Goal: Information Seeking & Learning: Learn about a topic

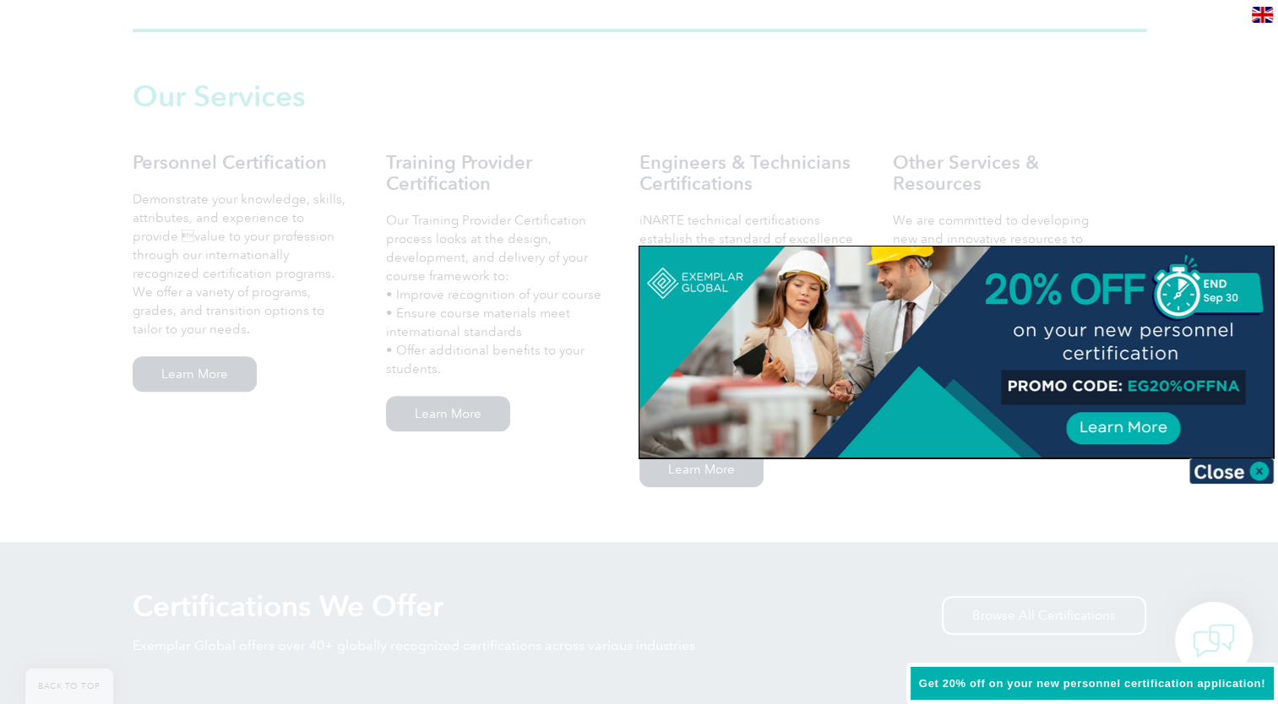
scroll to position [1232, 0]
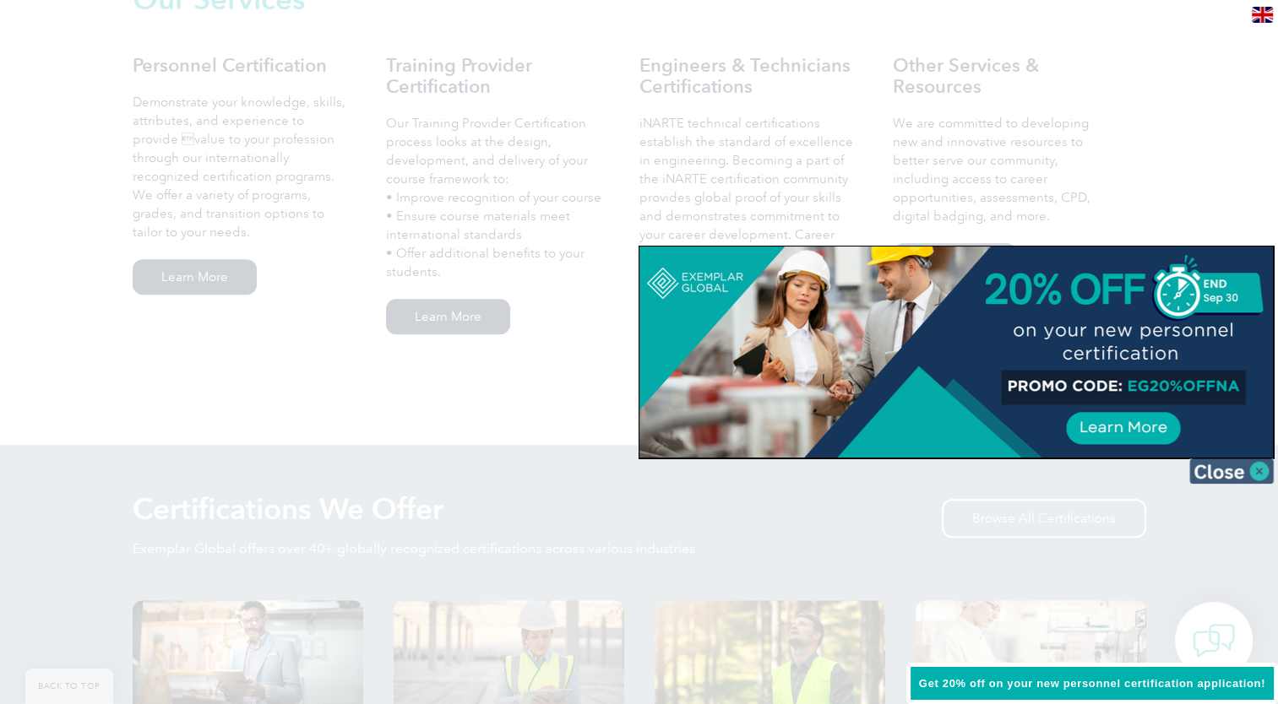
click at [1263, 468] on img at bounding box center [1231, 471] width 84 height 25
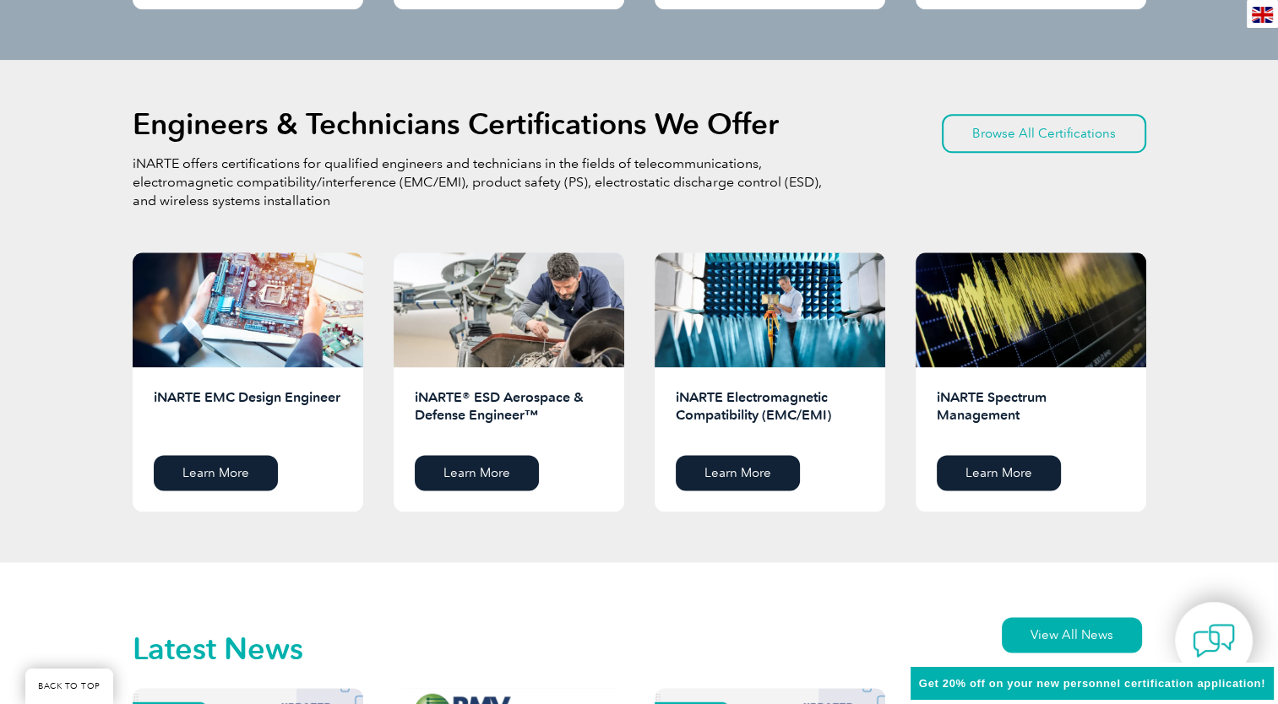
scroll to position [2084, 0]
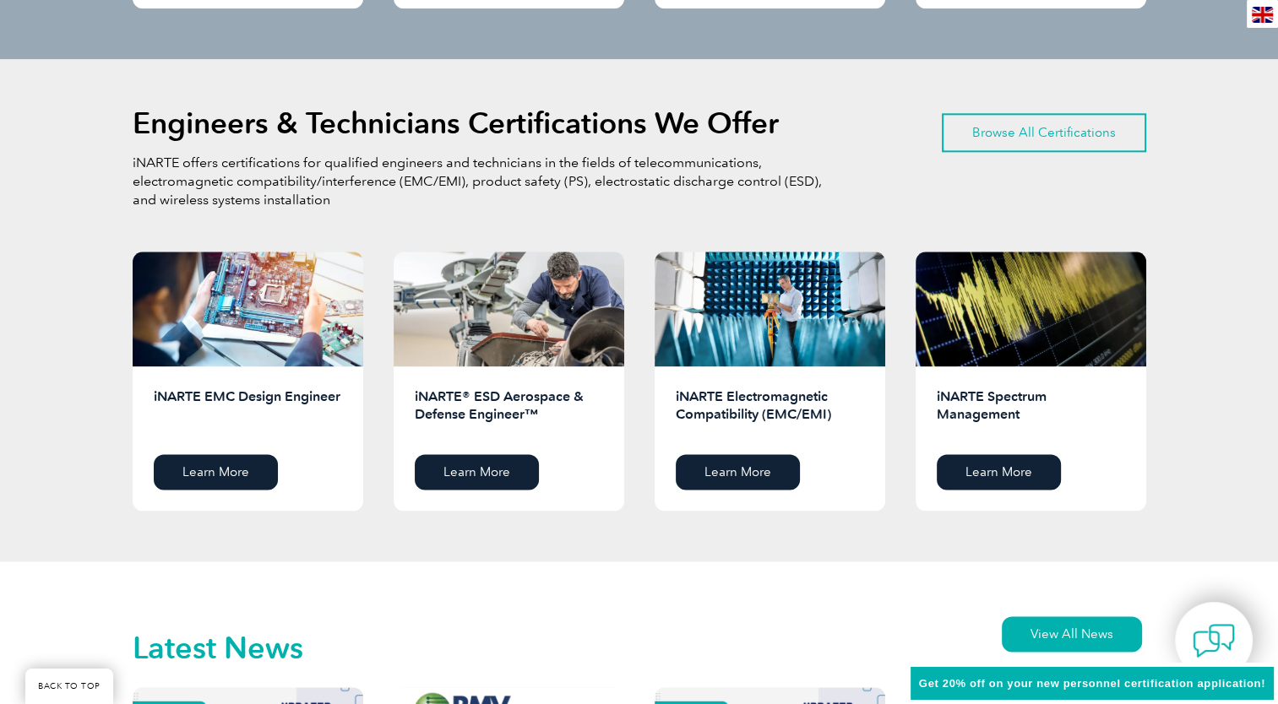
click at [1095, 138] on link "Browse All Certifications" at bounding box center [1044, 132] width 204 height 39
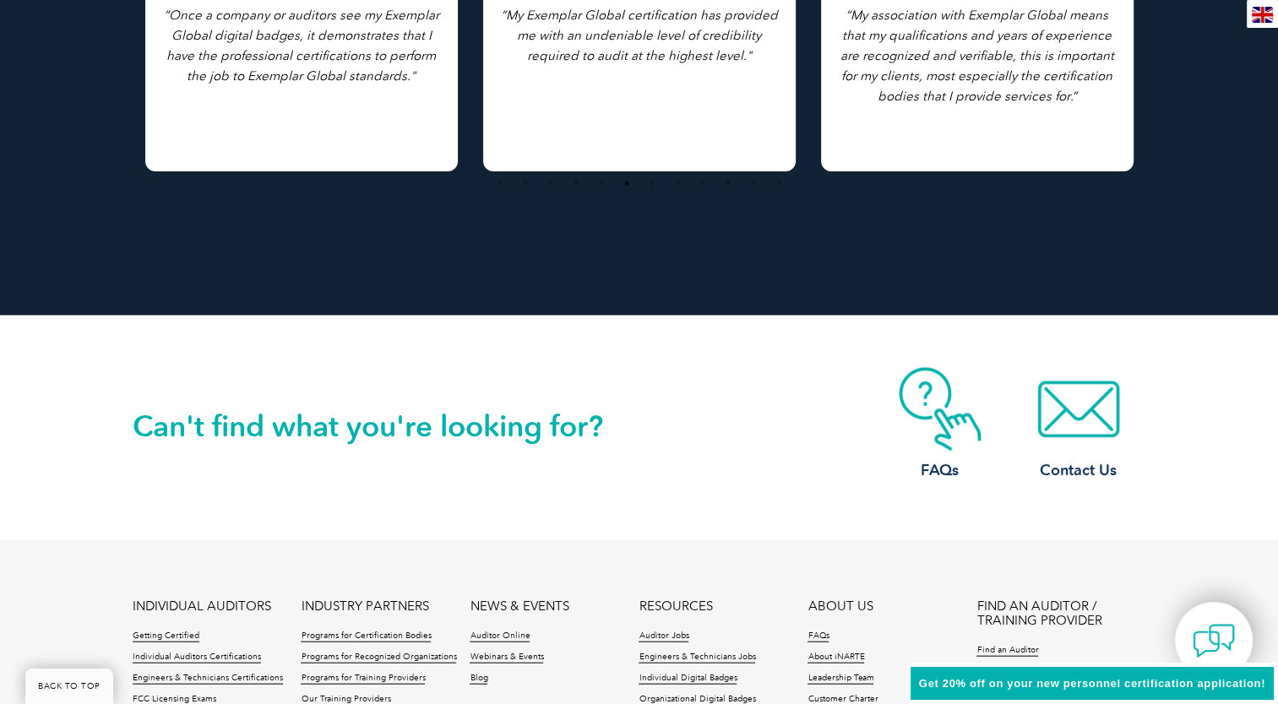
scroll to position [3638, 0]
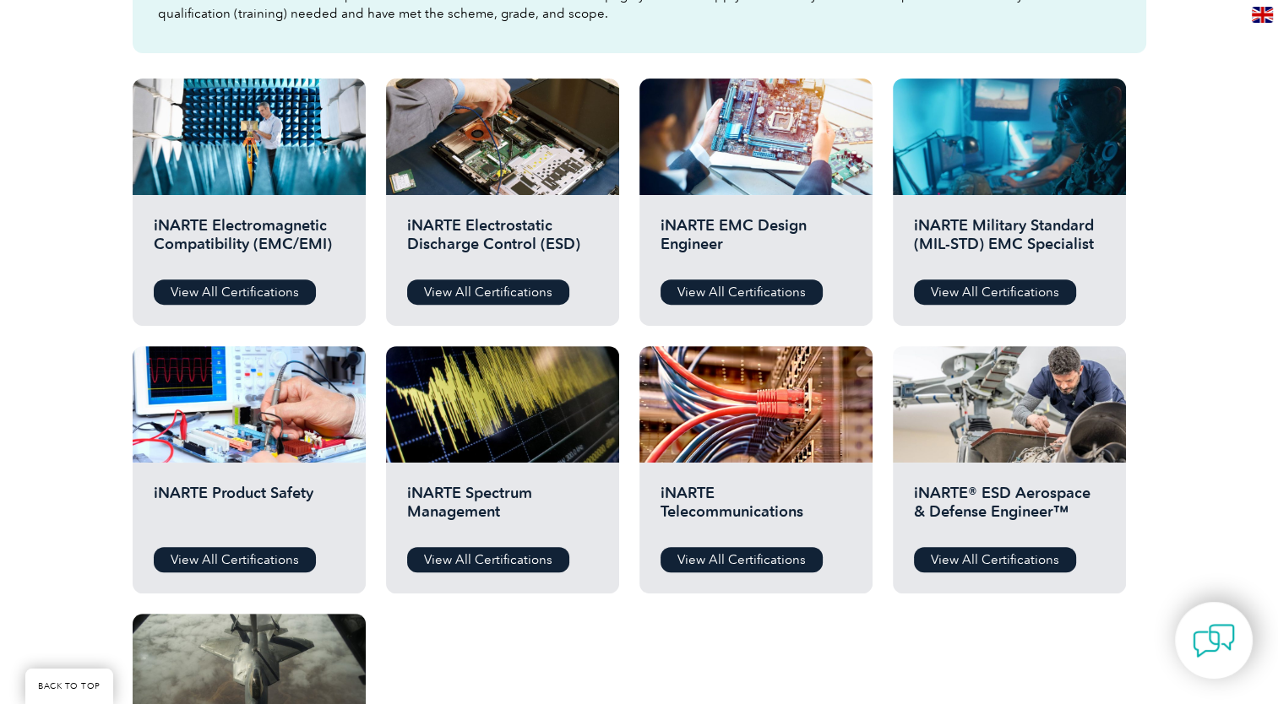
scroll to position [507, 0]
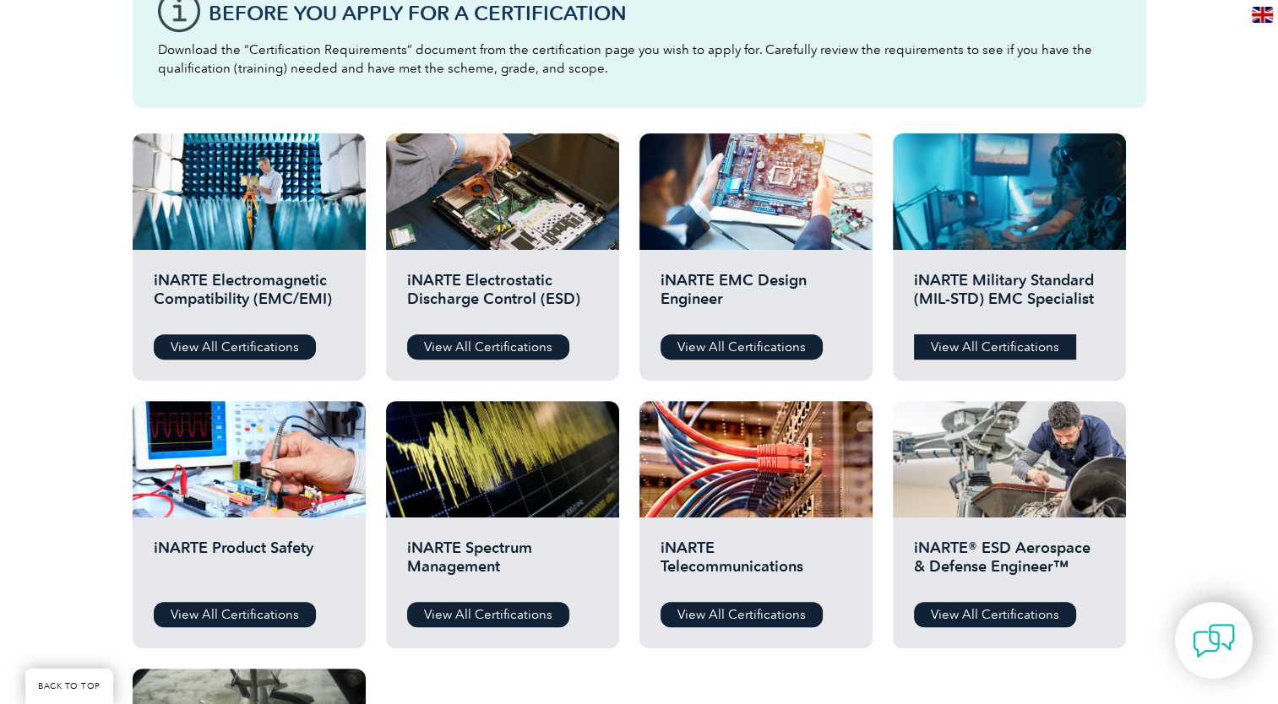
click at [1037, 352] on link "View All Certifications" at bounding box center [995, 346] width 162 height 25
click at [242, 609] on link "View All Certifications" at bounding box center [235, 614] width 162 height 25
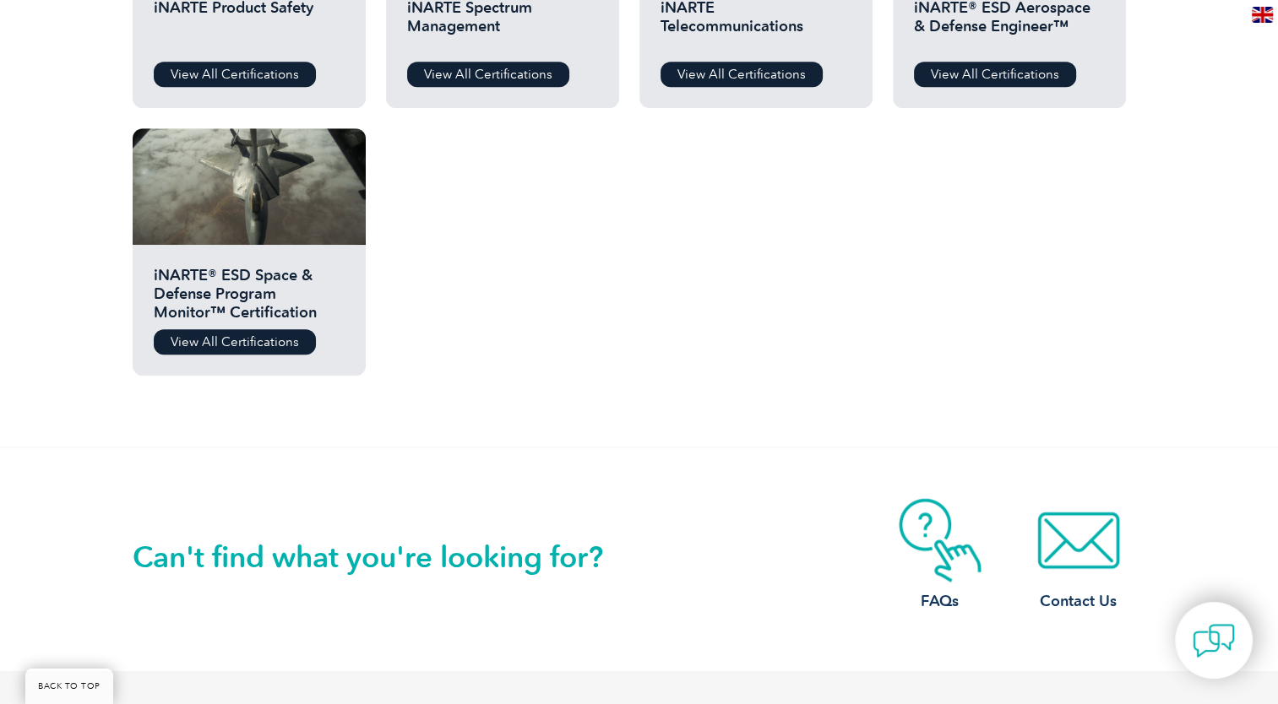
scroll to position [1058, 0]
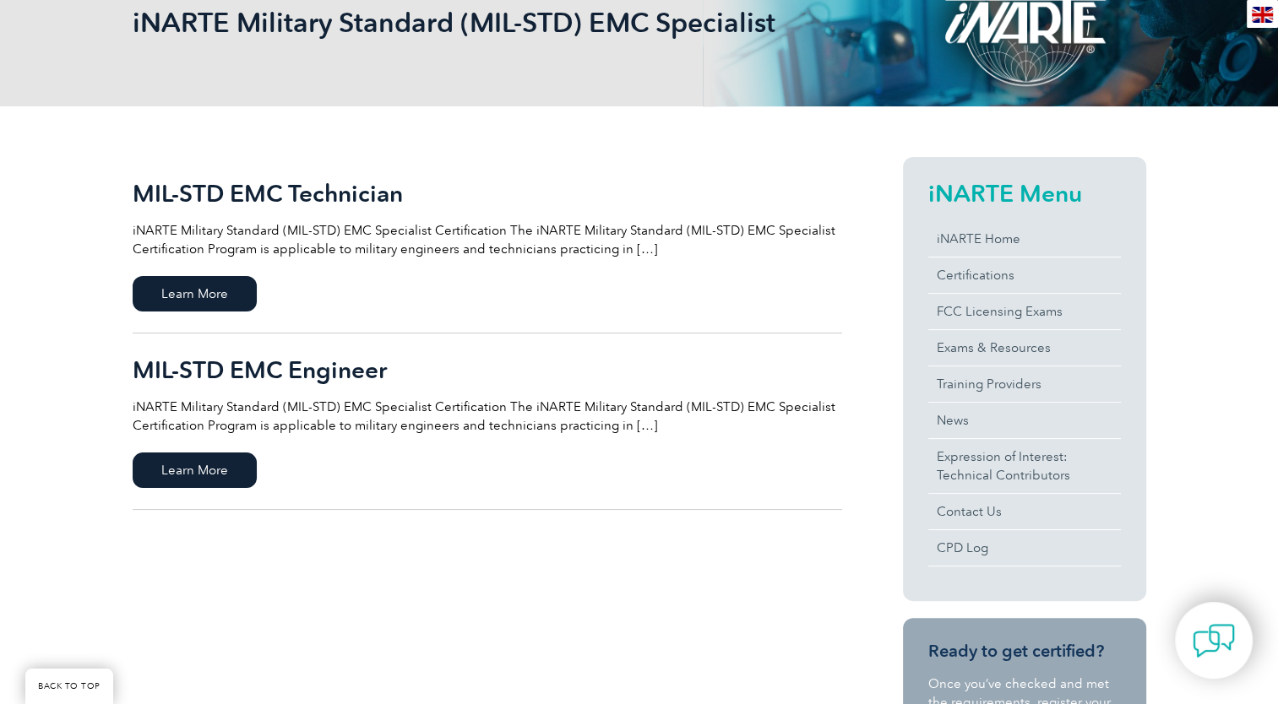
scroll to position [270, 0]
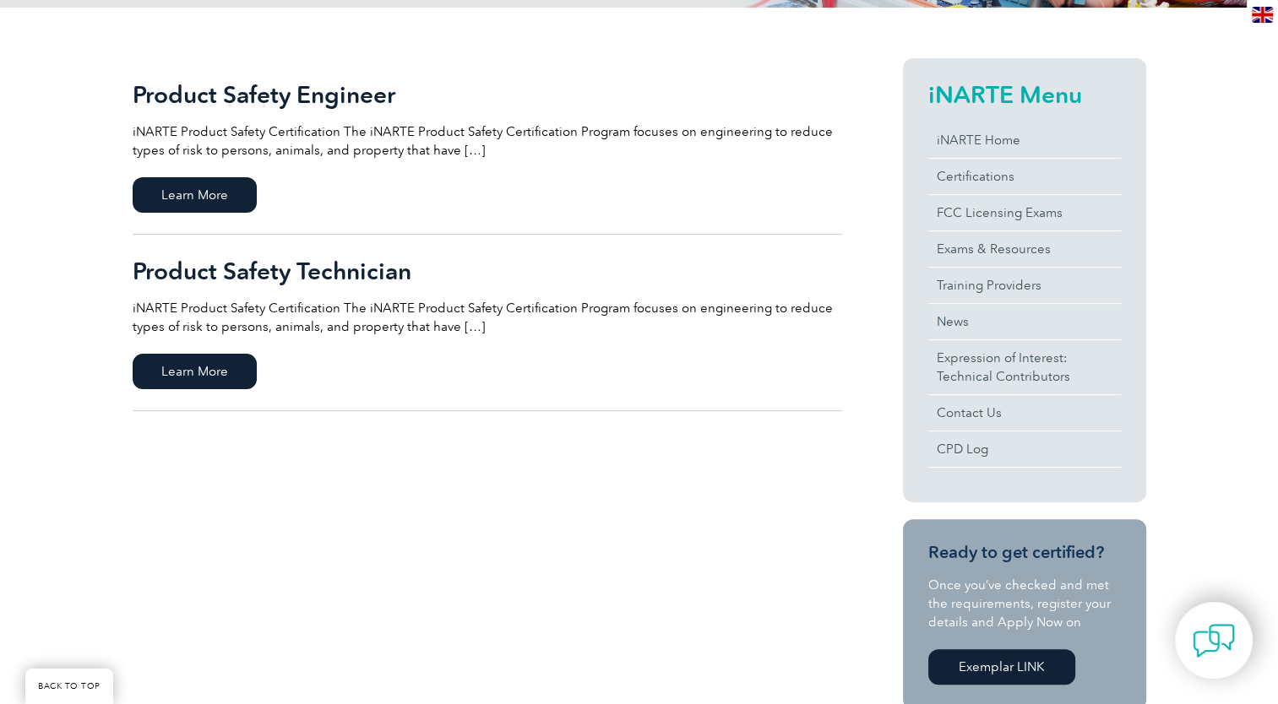
scroll to position [338, 0]
